Goal: Find specific page/section: Find specific page/section

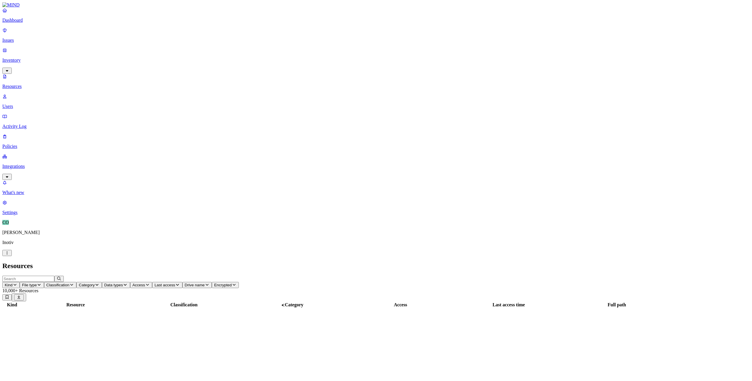
scroll to position [29, 0]
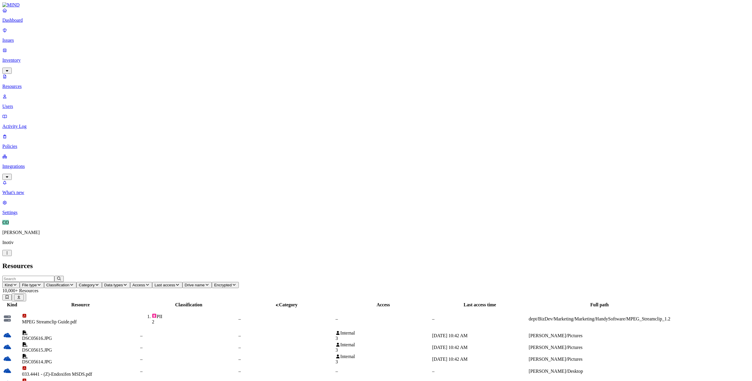
click at [25, 104] on p "Users" at bounding box center [375, 106] width 747 height 5
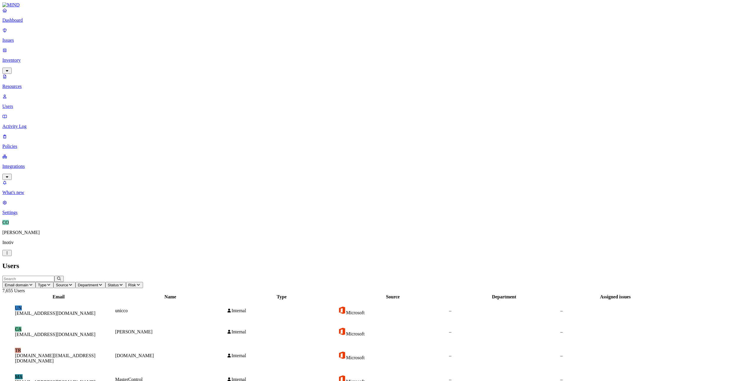
click at [54, 276] on input "text" at bounding box center [28, 279] width 52 height 6
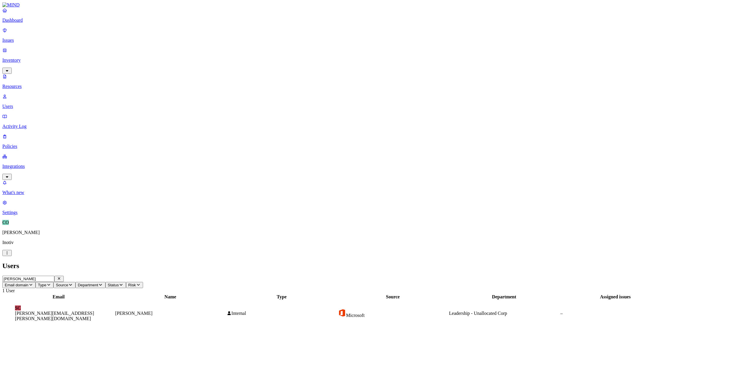
type input "[PERSON_NAME]"
click at [98, 311] on figcaption "[PERSON_NAME][EMAIL_ADDRESS][PERSON_NAME][DOMAIN_NAME]" at bounding box center [58, 316] width 87 height 11
drag, startPoint x: 654, startPoint y: 130, endPoint x: 699, endPoint y: 131, distance: 44.7
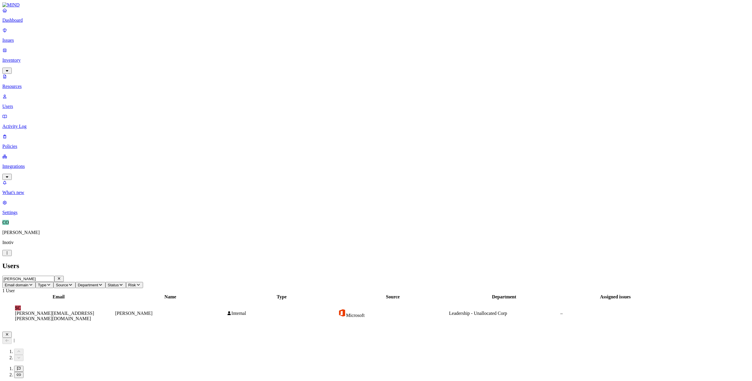
scroll to position [0, 9]
